Goal: Task Accomplishment & Management: Manage account settings

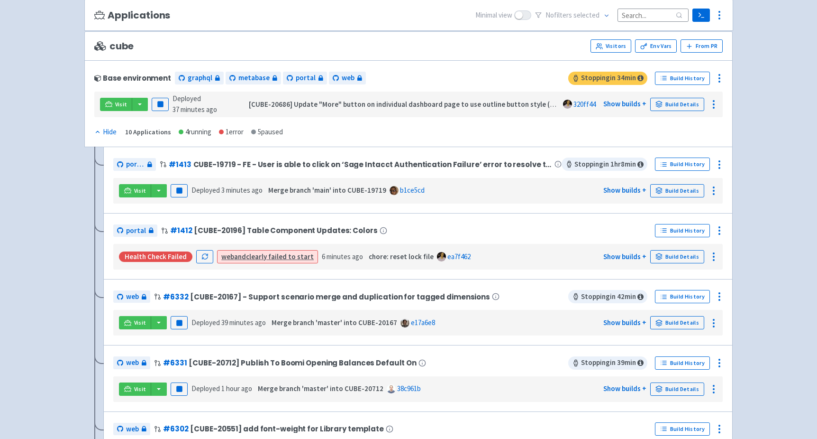
scroll to position [84, 0]
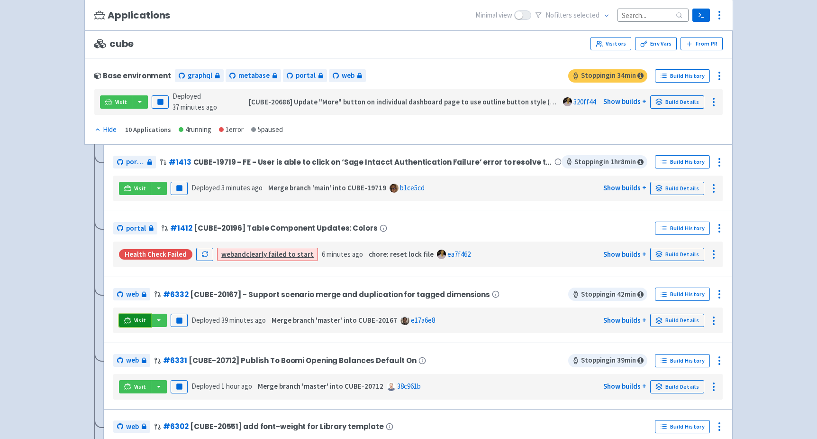
click at [128, 318] on icon at bounding box center [127, 320] width 7 height 7
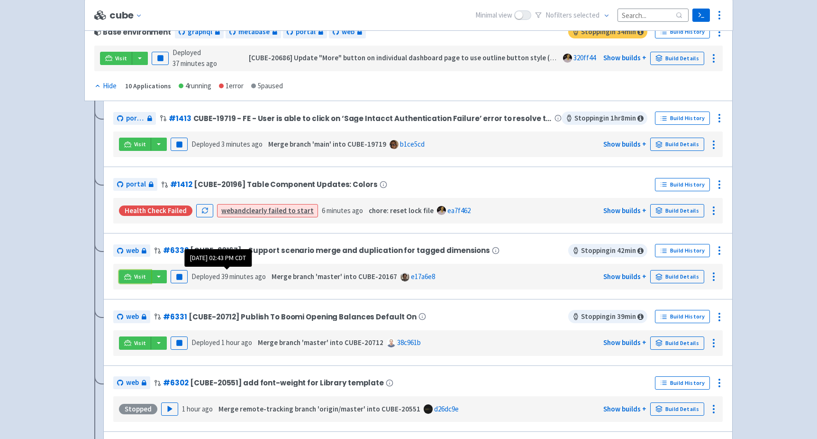
scroll to position [128, 0]
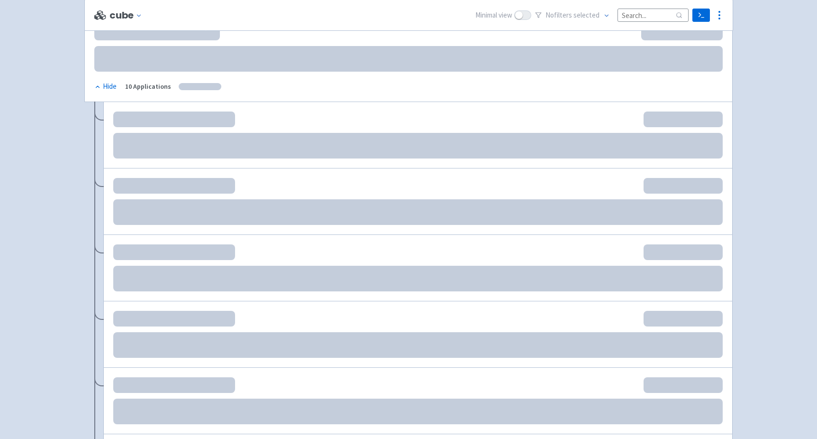
scroll to position [128, 0]
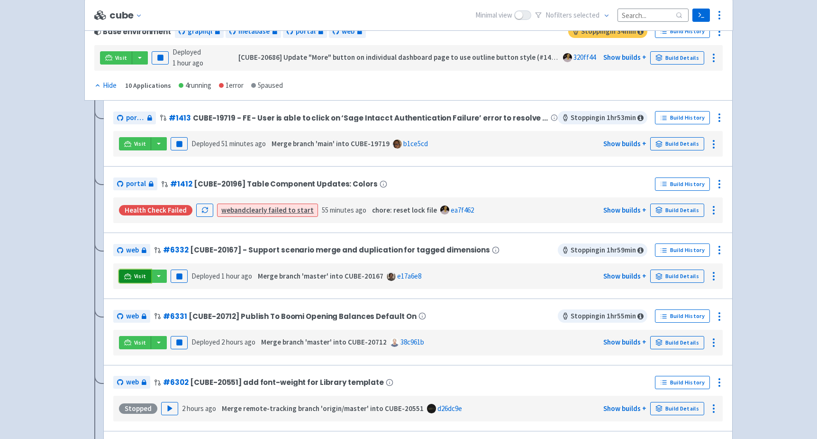
click at [140, 275] on span "Visit" at bounding box center [140, 276] width 12 height 8
click at [721, 250] on icon at bounding box center [719, 249] width 11 height 11
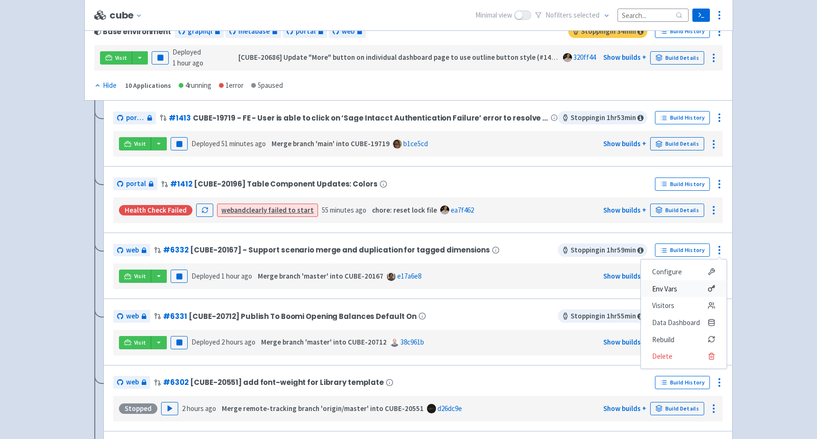
click at [688, 288] on span "Env Vars" at bounding box center [683, 288] width 63 height 13
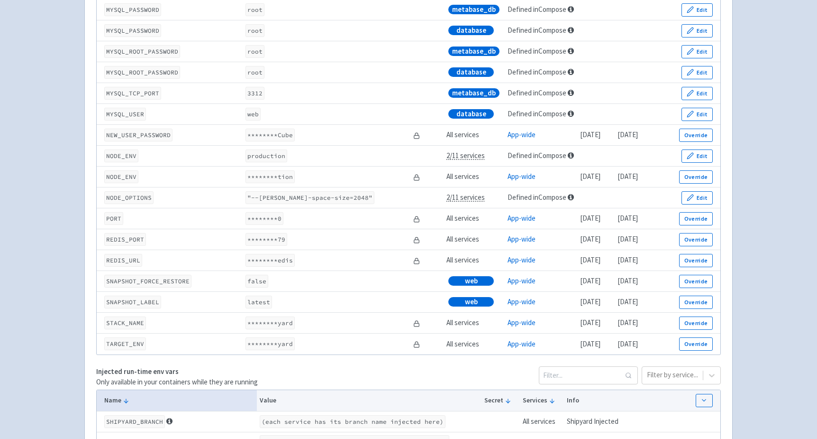
scroll to position [1307, 0]
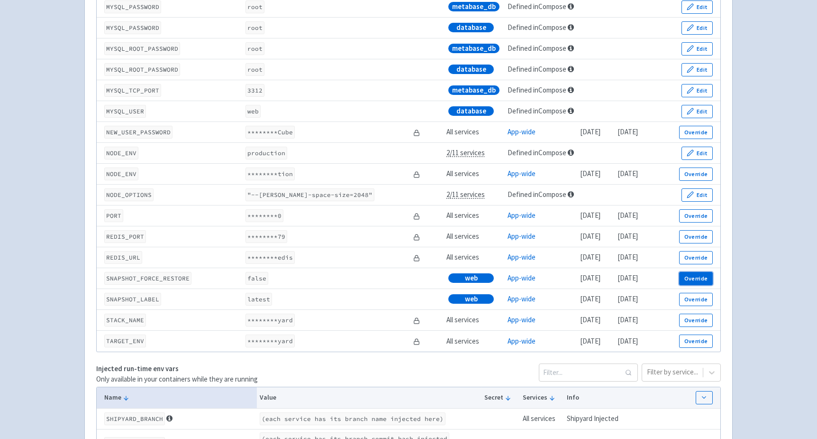
click at [688, 283] on button "Override" at bounding box center [696, 278] width 34 height 13
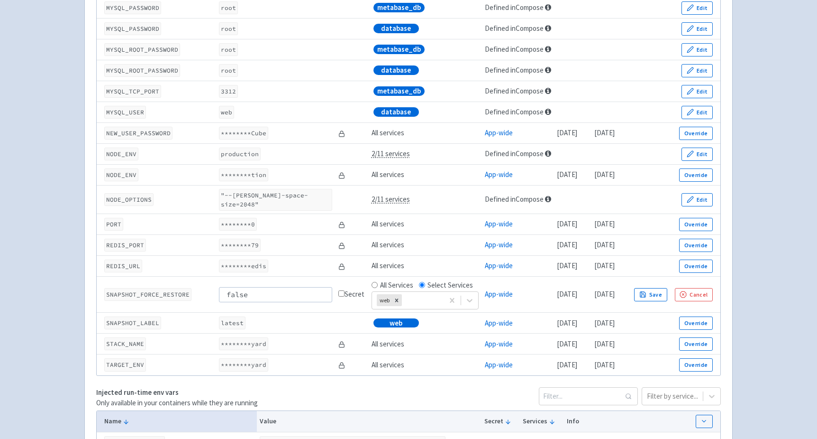
drag, startPoint x: 281, startPoint y: 293, endPoint x: 165, endPoint y: 288, distance: 115.3
click at [165, 288] on tr "SNAPSHOT_FORCE_RESTORE false Secret All Services Select Services web App-wide 1…" at bounding box center [409, 294] width 624 height 36
type input "true"
click at [668, 288] on button "Save" at bounding box center [650, 294] width 33 height 13
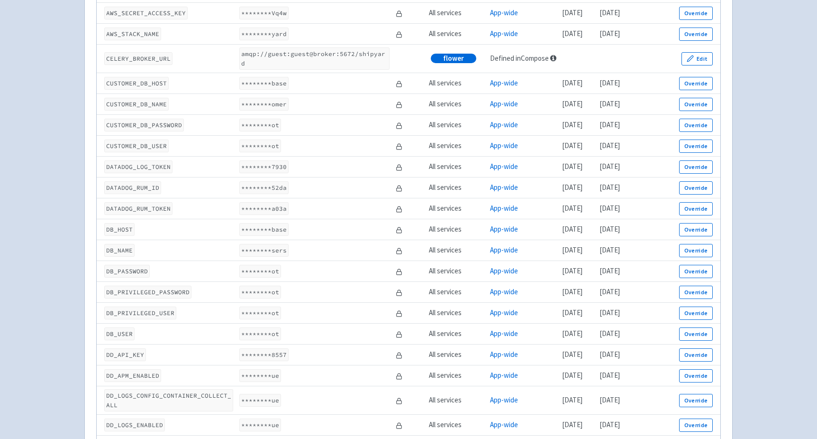
scroll to position [0, 0]
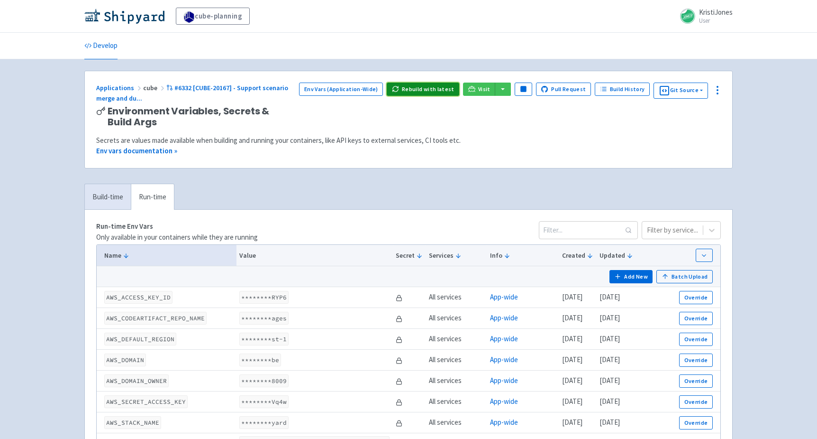
click at [434, 86] on button "Rebuild with latest" at bounding box center [423, 89] width 73 height 13
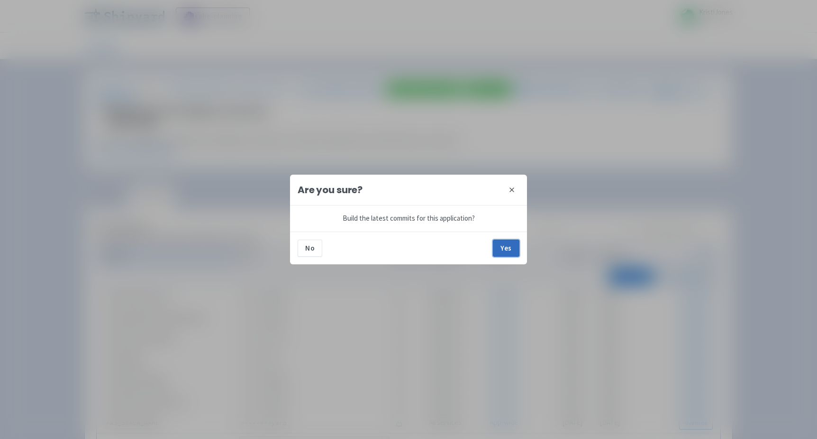
click at [506, 246] on button "Yes" at bounding box center [506, 247] width 27 height 17
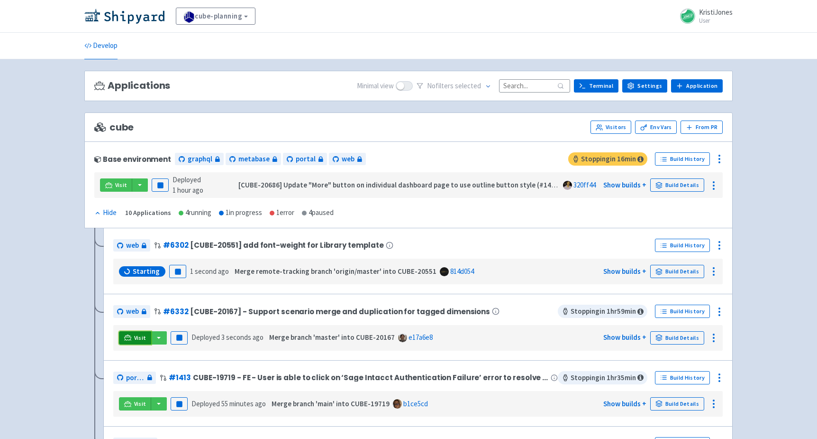
click at [131, 331] on link "Visit" at bounding box center [135, 337] width 32 height 13
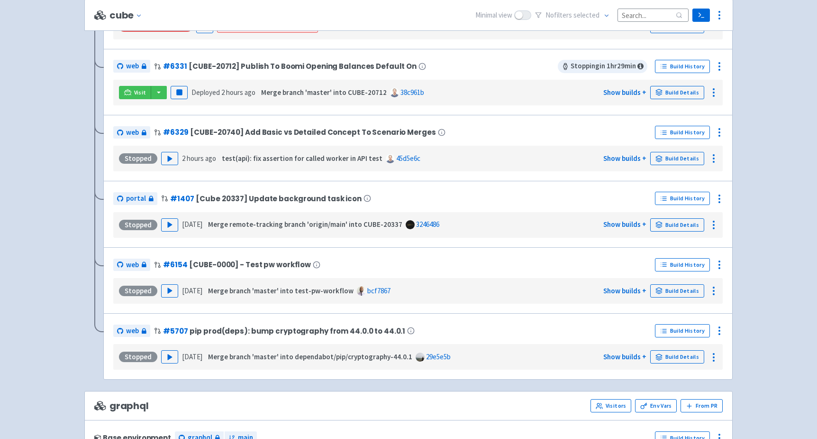
scroll to position [449, 0]
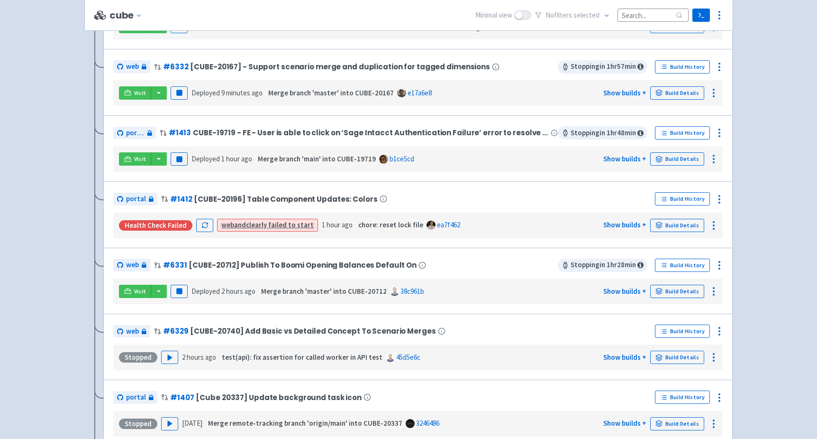
scroll to position [272, 0]
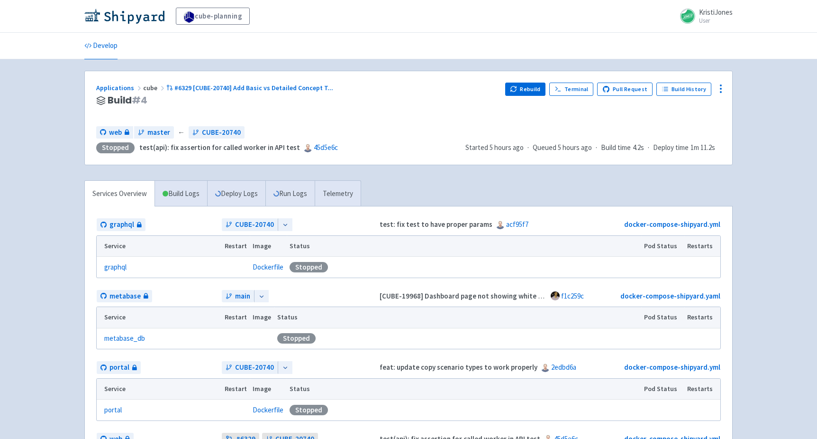
click at [531, 80] on div "Applications cube #6329 [CUBE-20740] Add Basic vs Detailed Concept T ... Build …" at bounding box center [409, 117] width 648 height 93
click at [534, 92] on button "Rebuild" at bounding box center [525, 89] width 41 height 13
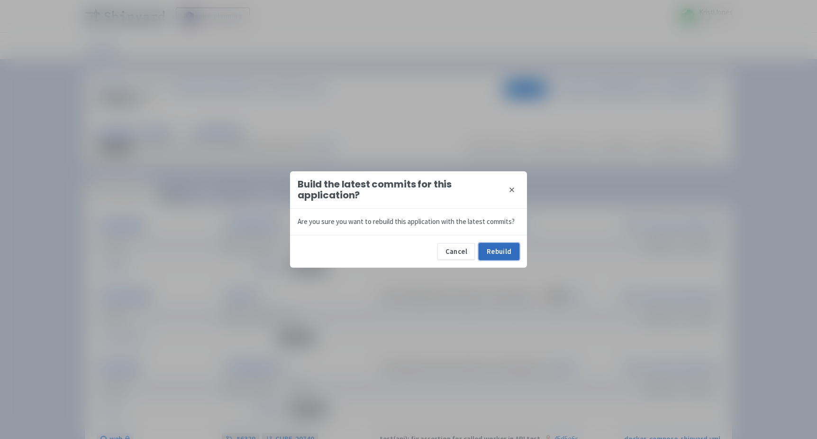
click at [509, 254] on button "Rebuild" at bounding box center [499, 251] width 41 height 17
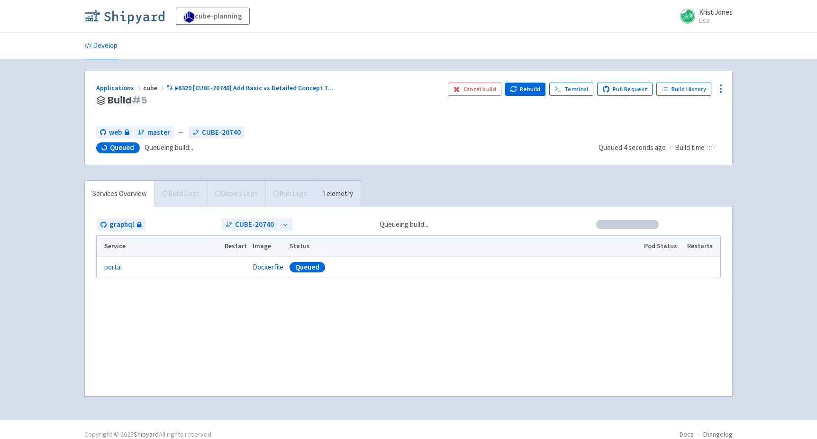
click at [105, 18] on img at bounding box center [124, 16] width 80 height 15
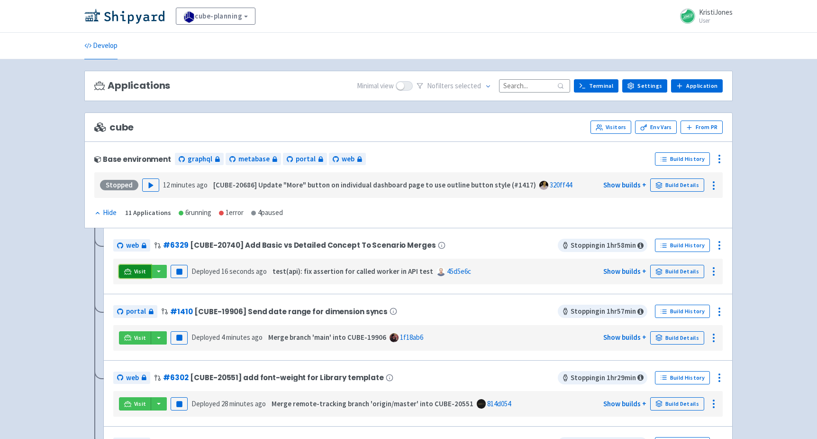
click at [129, 268] on icon at bounding box center [127, 270] width 7 height 5
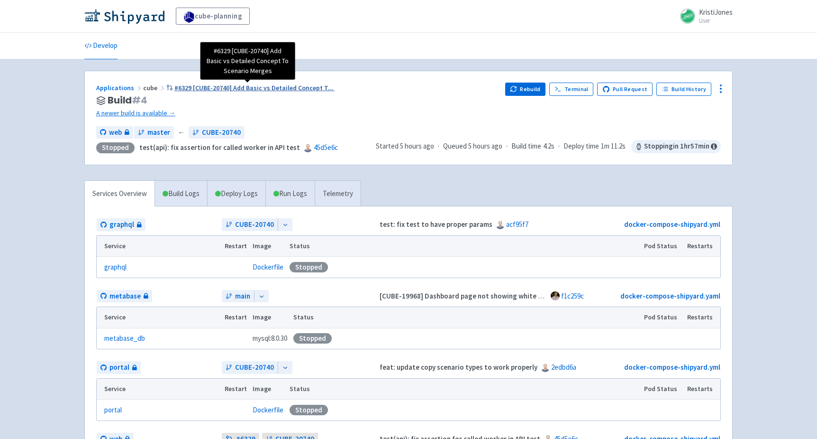
click at [191, 88] on span "#6329 [CUBE-20740] Add Basic vs Detailed Concept T ..." at bounding box center [253, 87] width 159 height 9
